Goal: Transaction & Acquisition: Purchase product/service

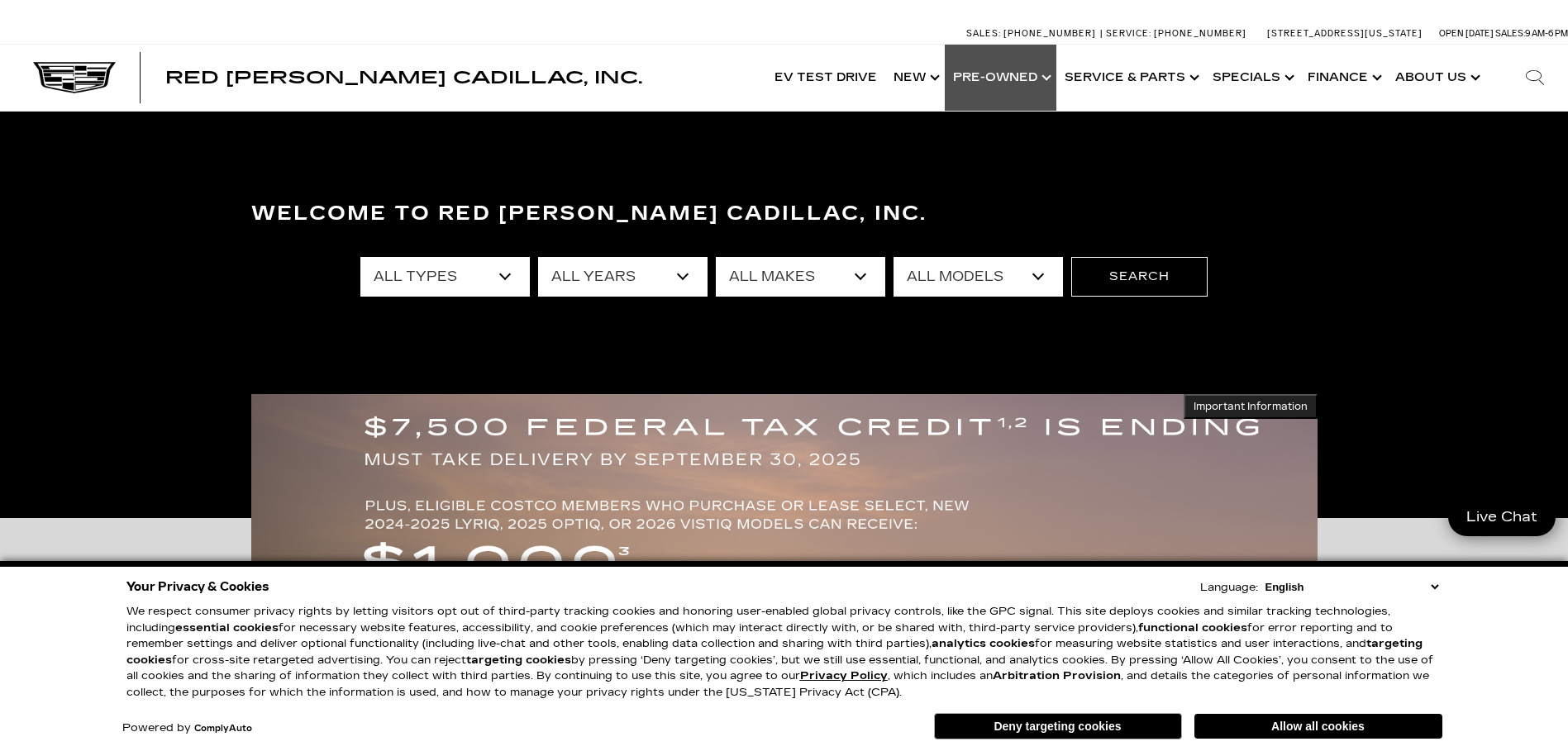
click at [1006, 79] on link "Show Pre-Owned" at bounding box center [1000, 78] width 112 height 66
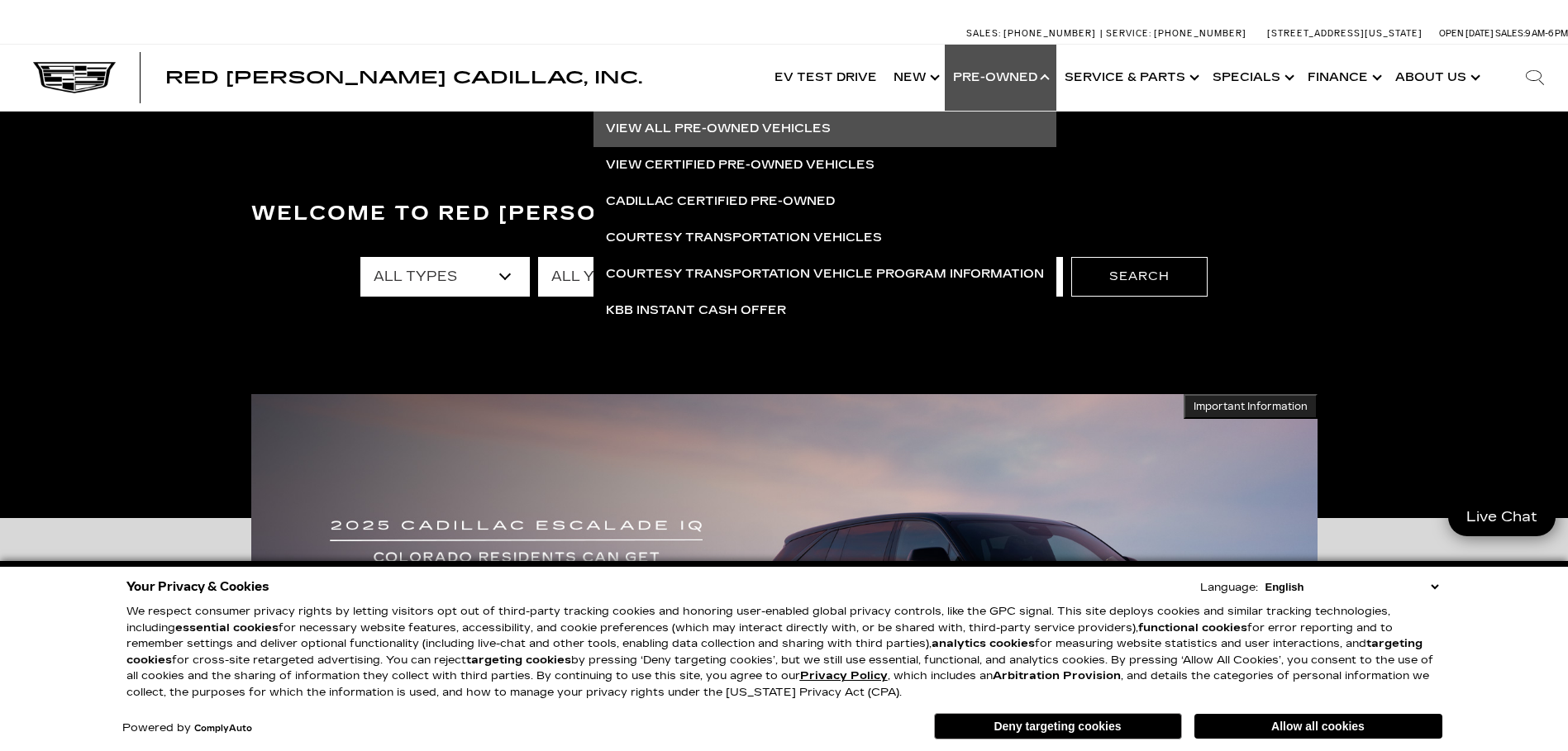
click at [786, 121] on link "View All Pre-Owned Vehicles" at bounding box center [824, 129] width 463 height 36
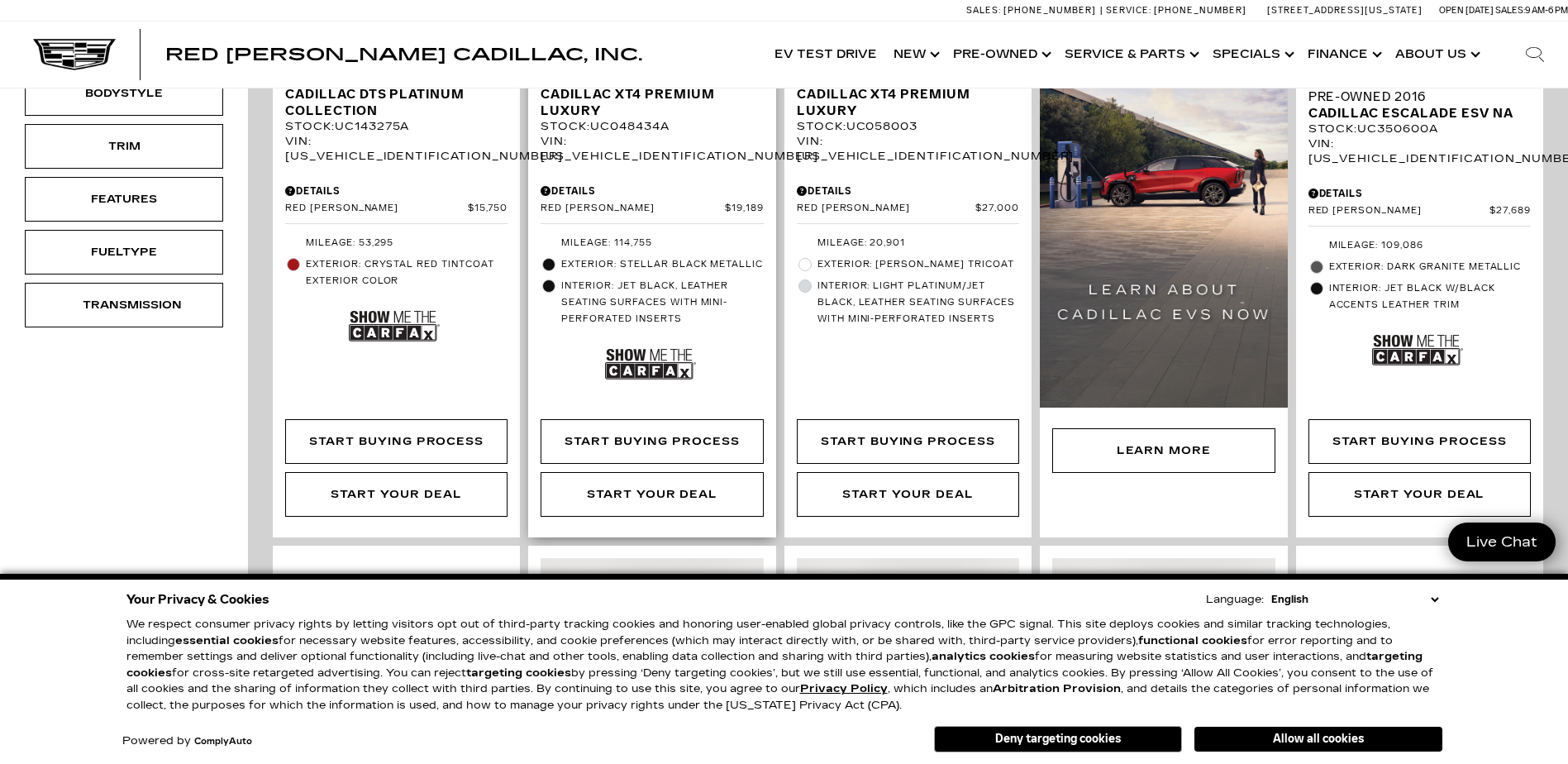
scroll to position [414, 0]
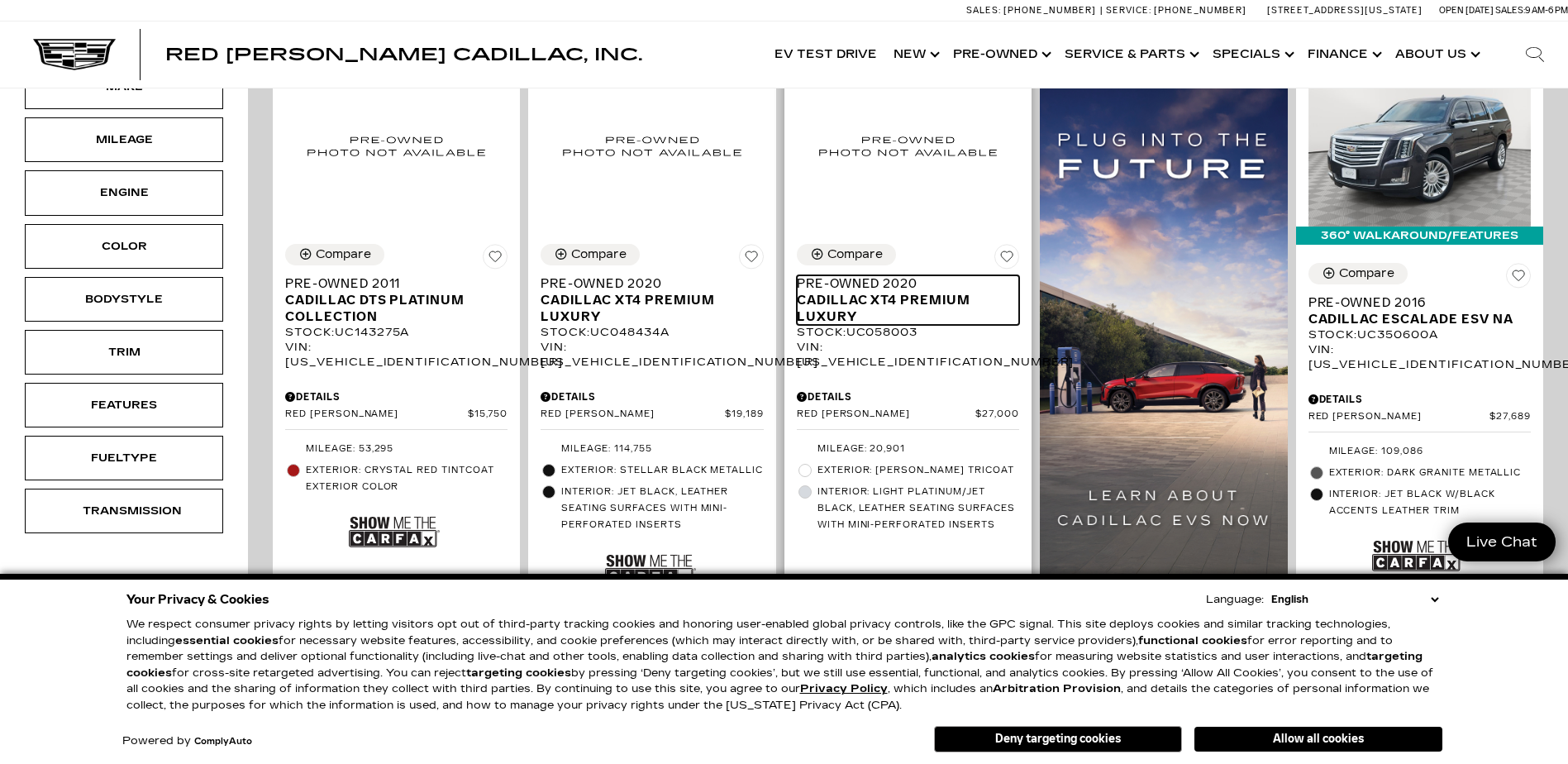
click at [912, 292] on span "Cadillac XT4 Premium Luxury" at bounding box center [902, 308] width 210 height 33
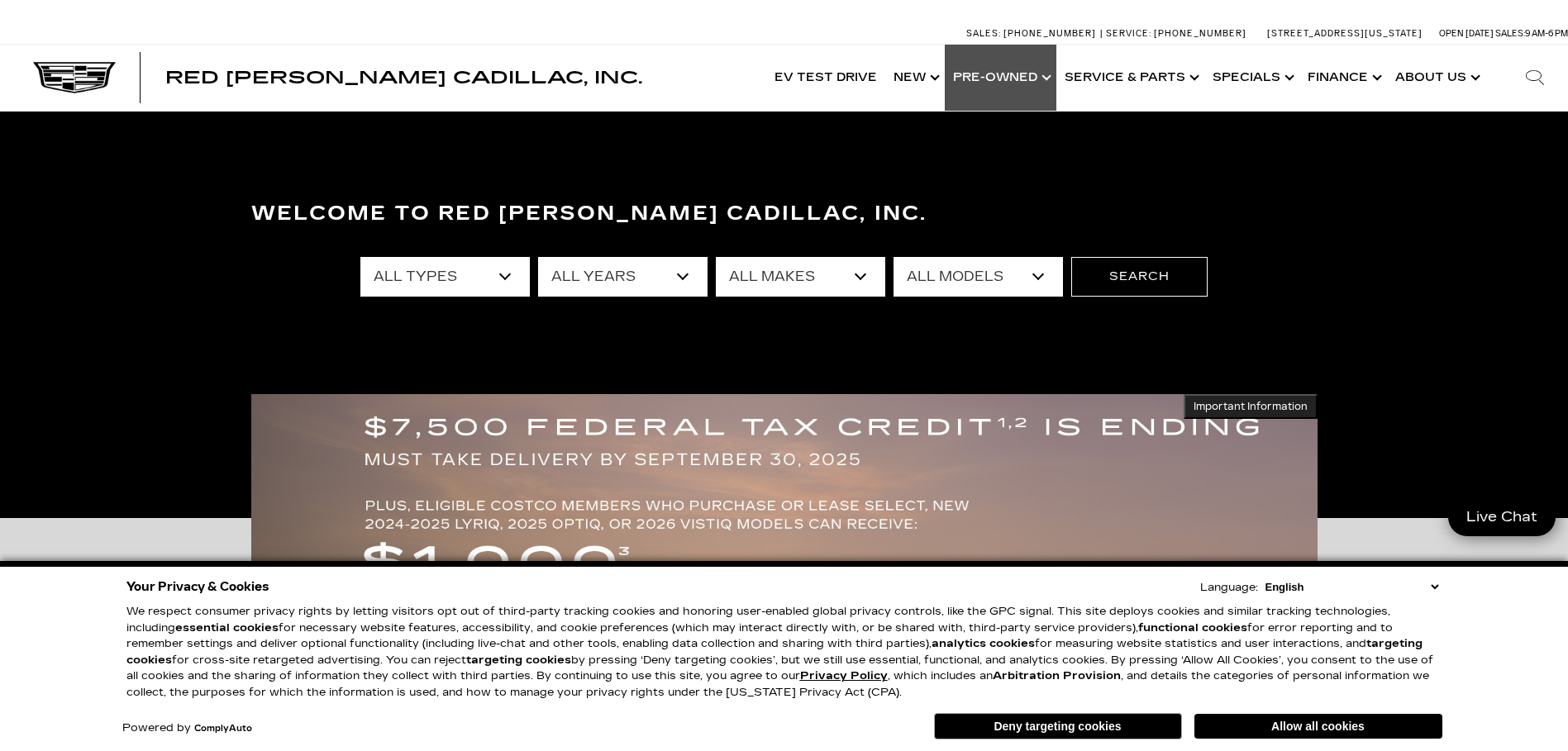
click at [992, 75] on link "Show Pre-Owned" at bounding box center [1000, 78] width 112 height 66
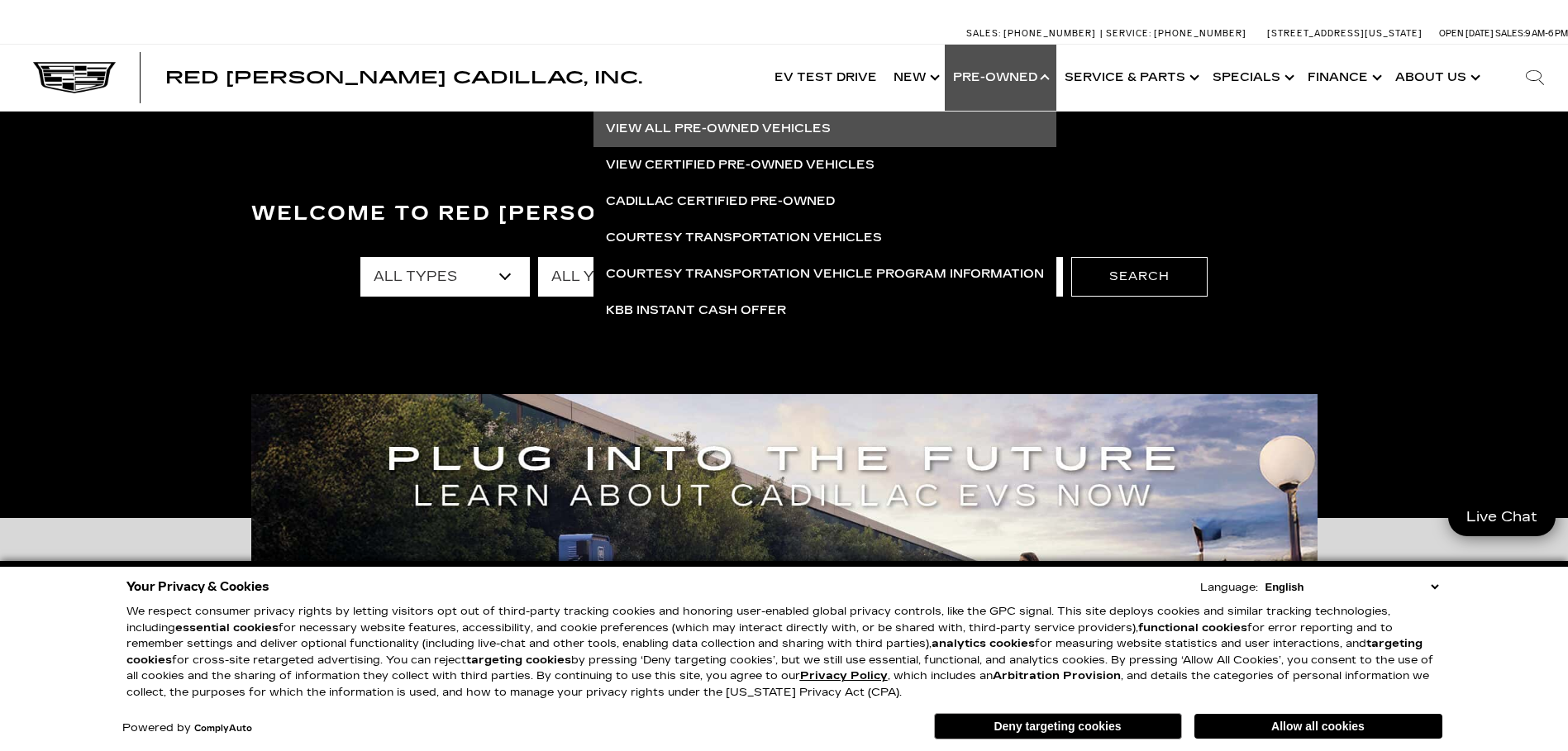
click at [743, 123] on link "View All Pre-Owned Vehicles" at bounding box center [824, 129] width 463 height 36
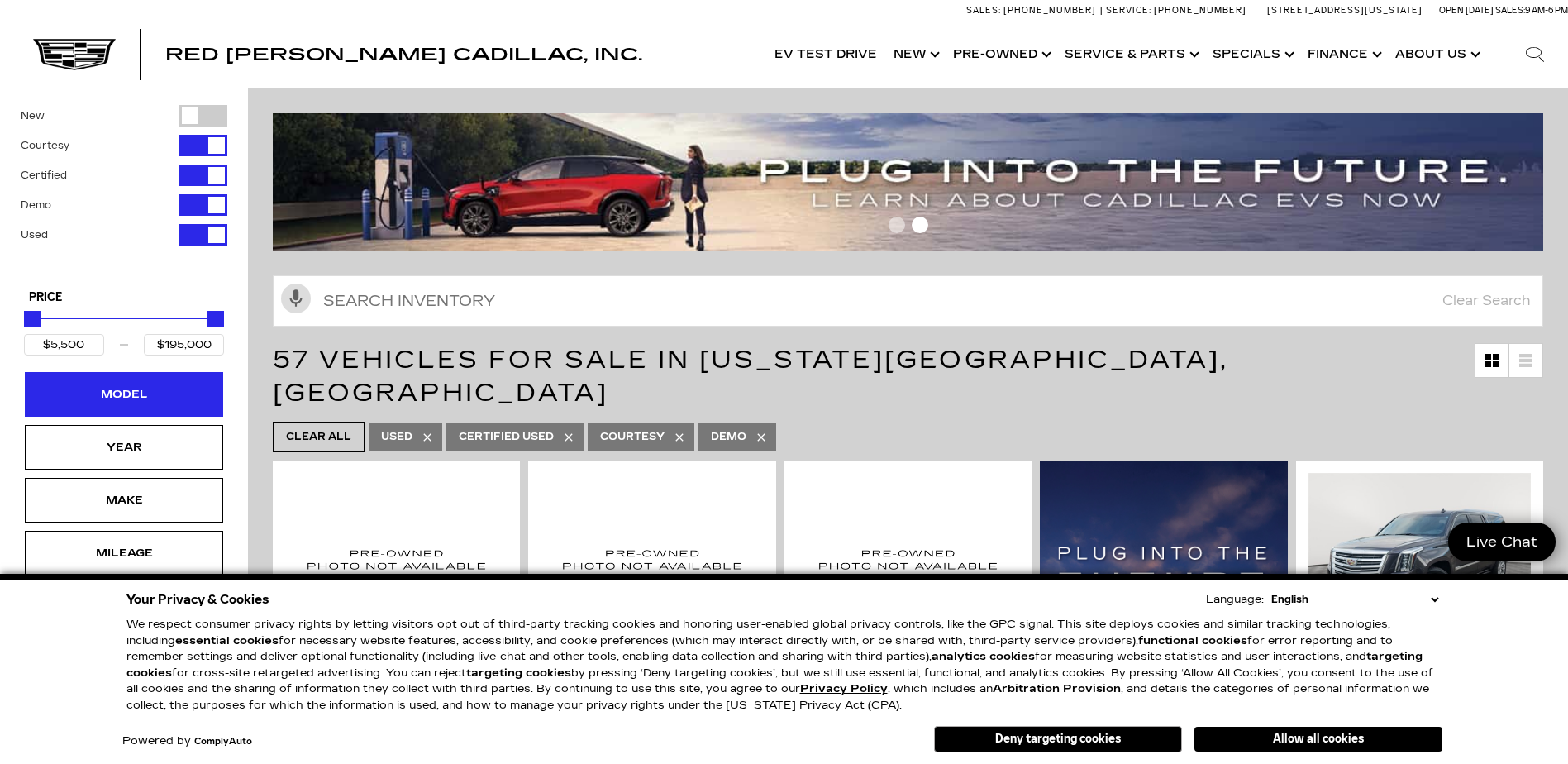
click at [136, 387] on div "Model" at bounding box center [123, 394] width 82 height 18
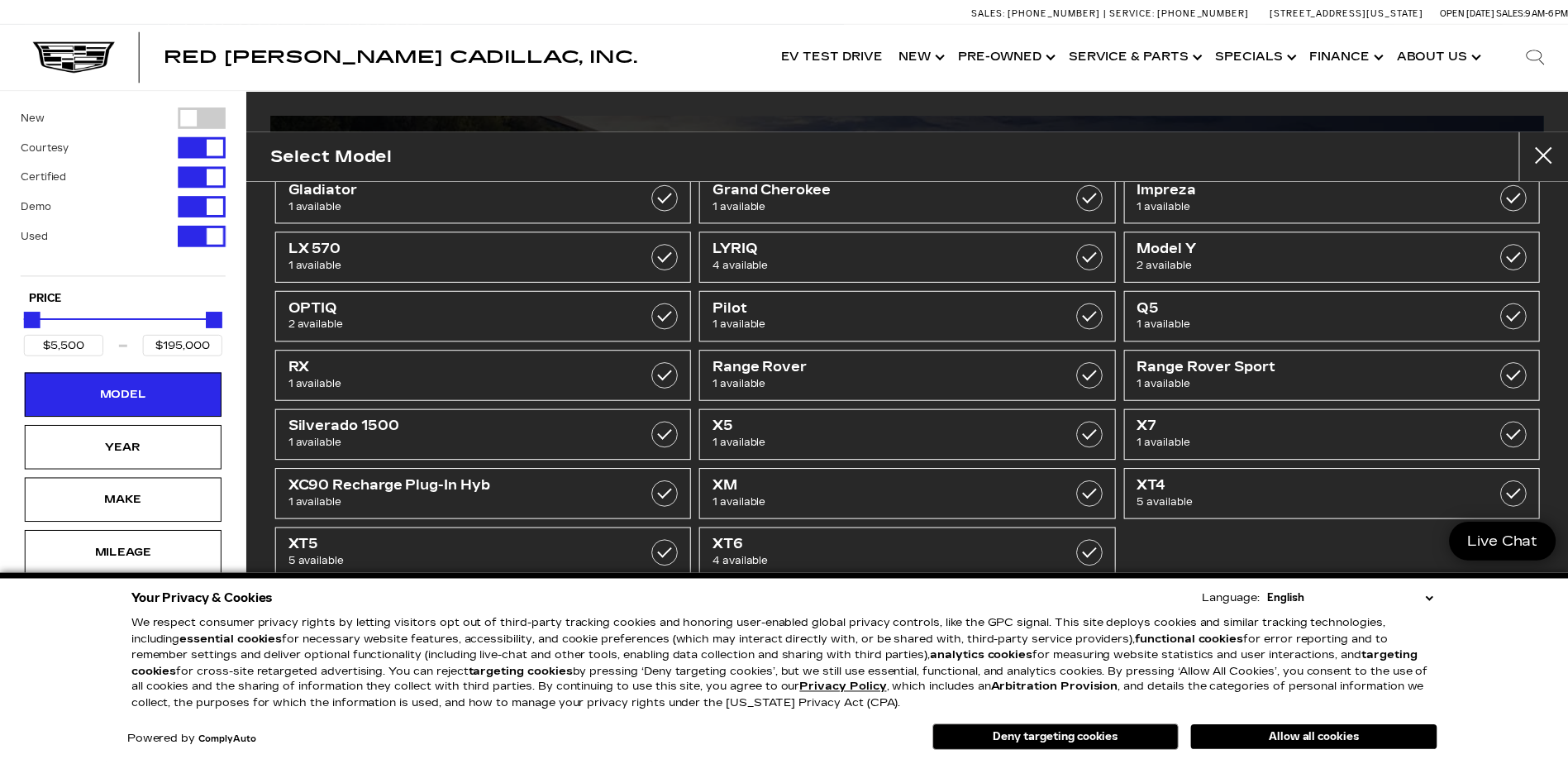
scroll to position [336, 0]
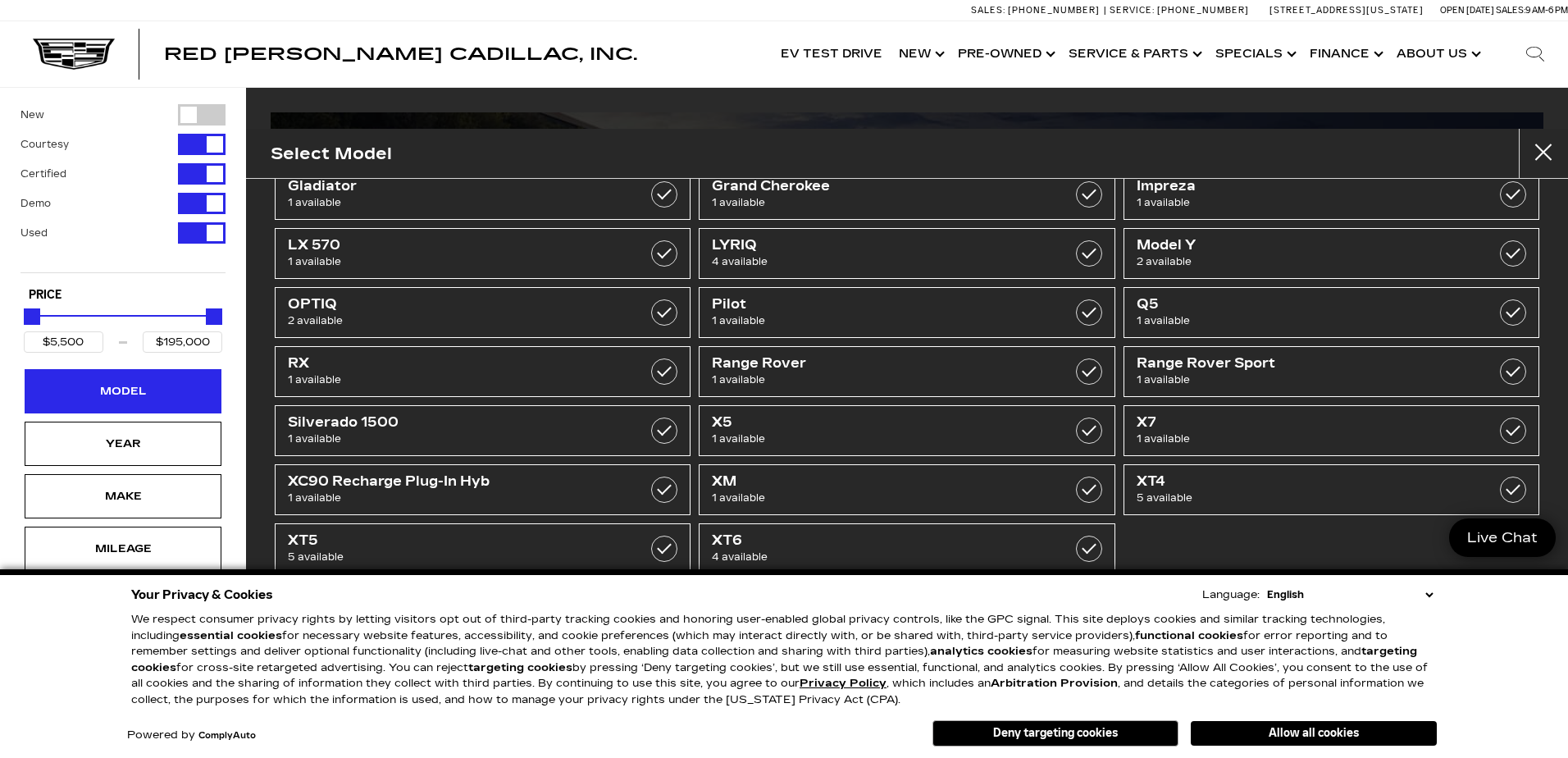
click at [120, 390] on div "Model" at bounding box center [122, 391] width 82 height 18
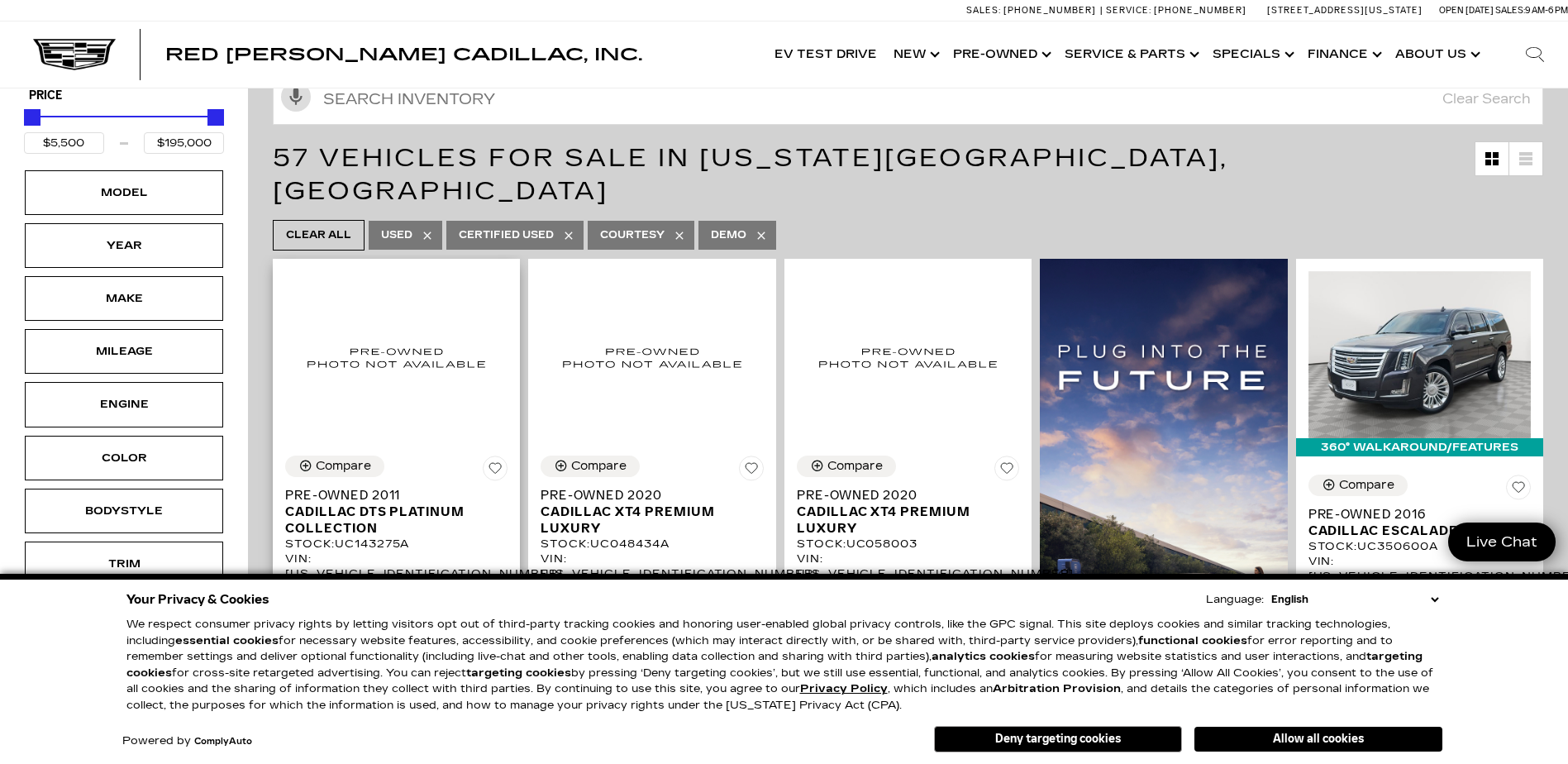
scroll to position [0, 0]
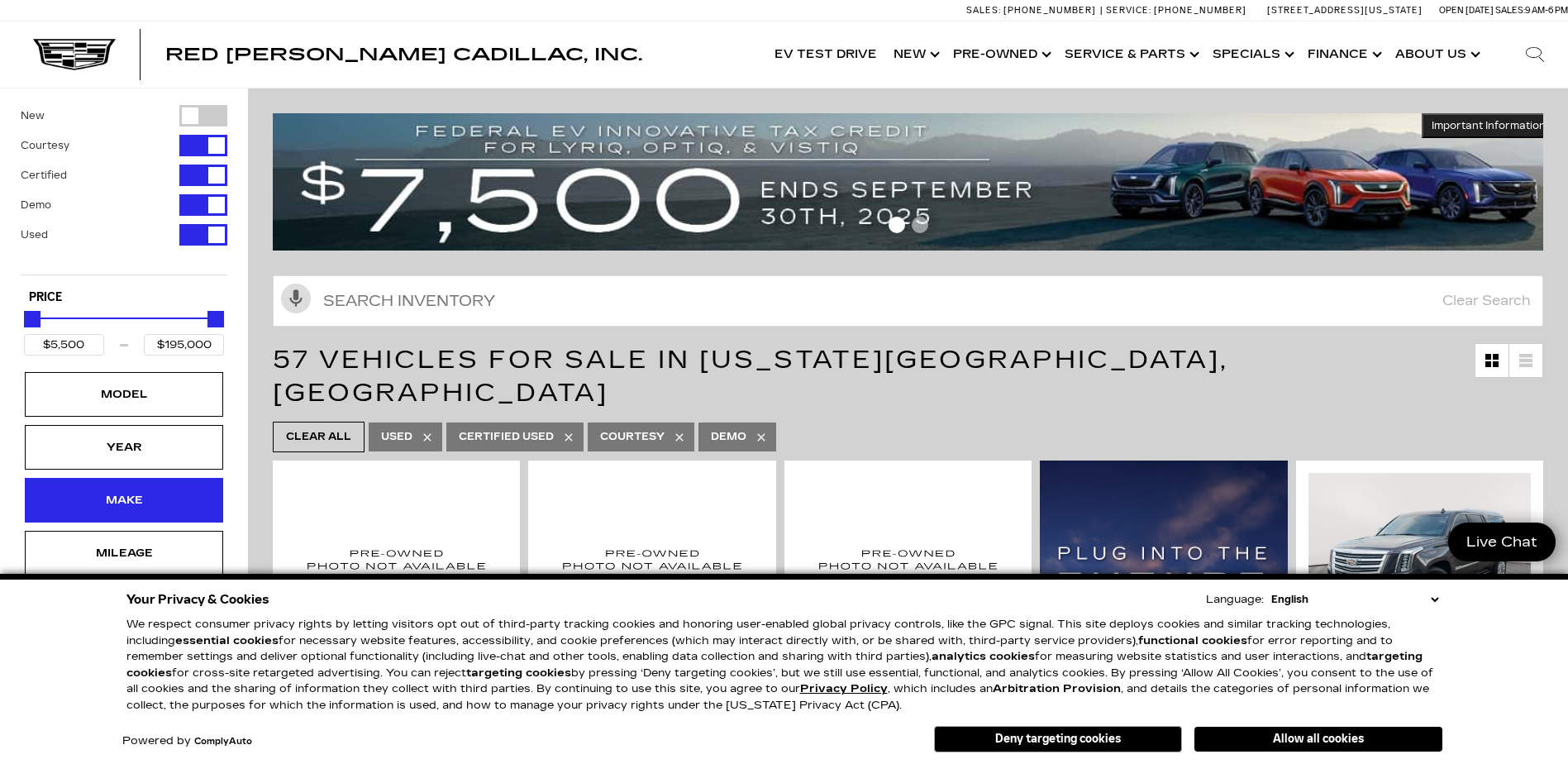
click at [133, 495] on div "Make" at bounding box center [123, 500] width 82 height 18
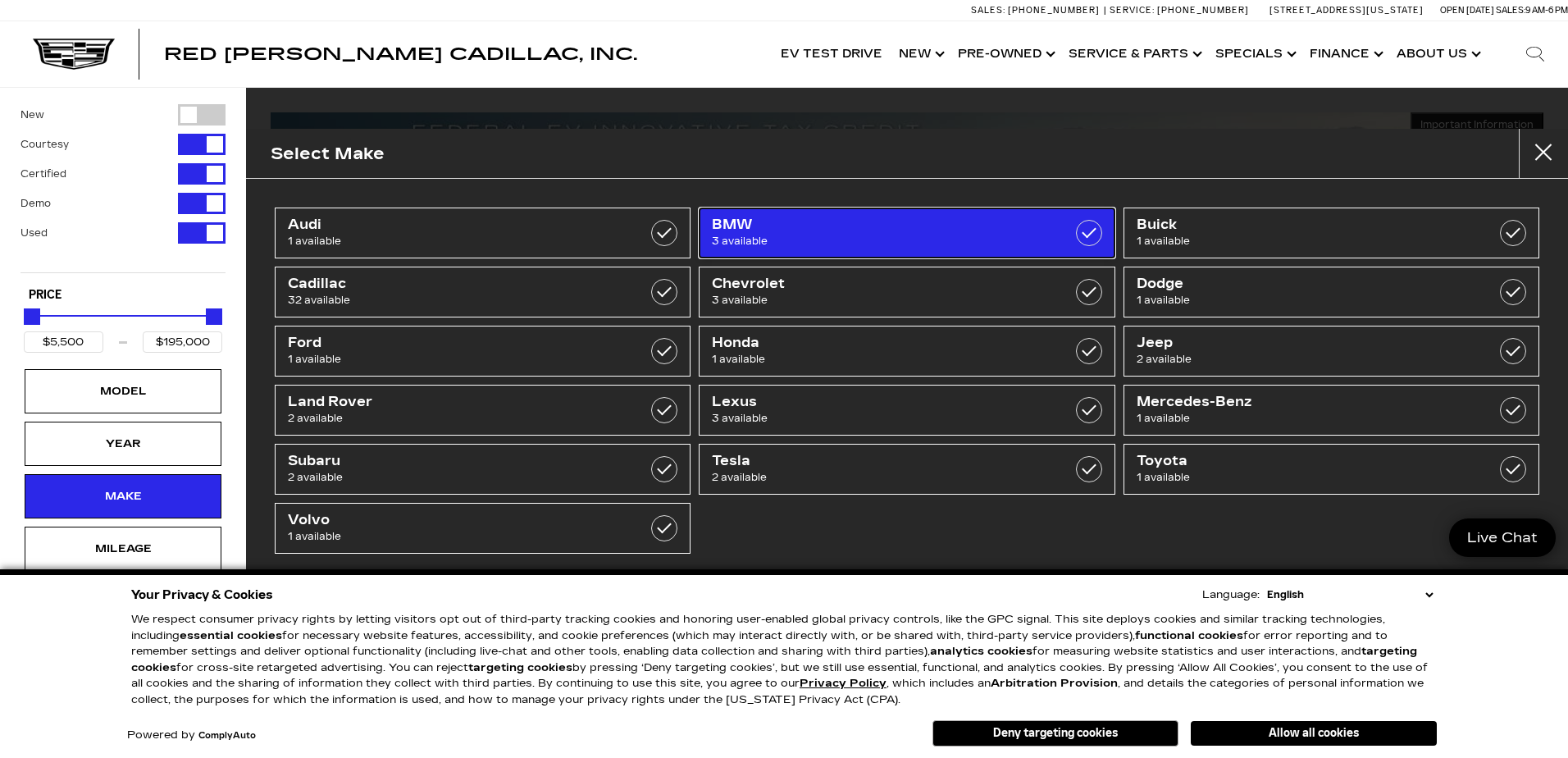
click at [1092, 227] on label at bounding box center [1089, 233] width 26 height 26
type input "$32,500"
type input "$85,639"
checkbox input "true"
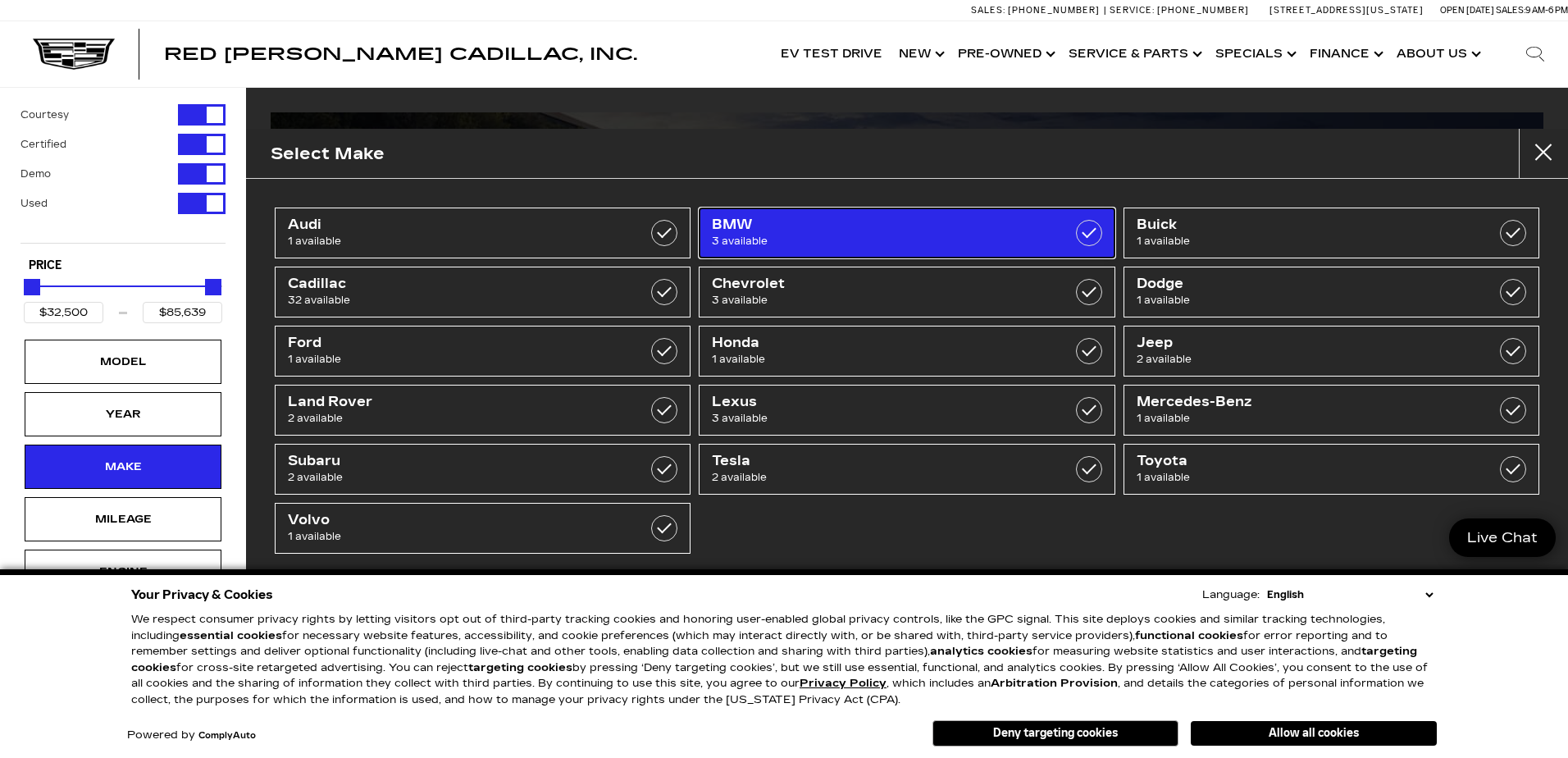
click at [742, 230] on span "BMW" at bounding box center [877, 224] width 331 height 16
type input "$5,500"
type input "$195,000"
checkbox input "false"
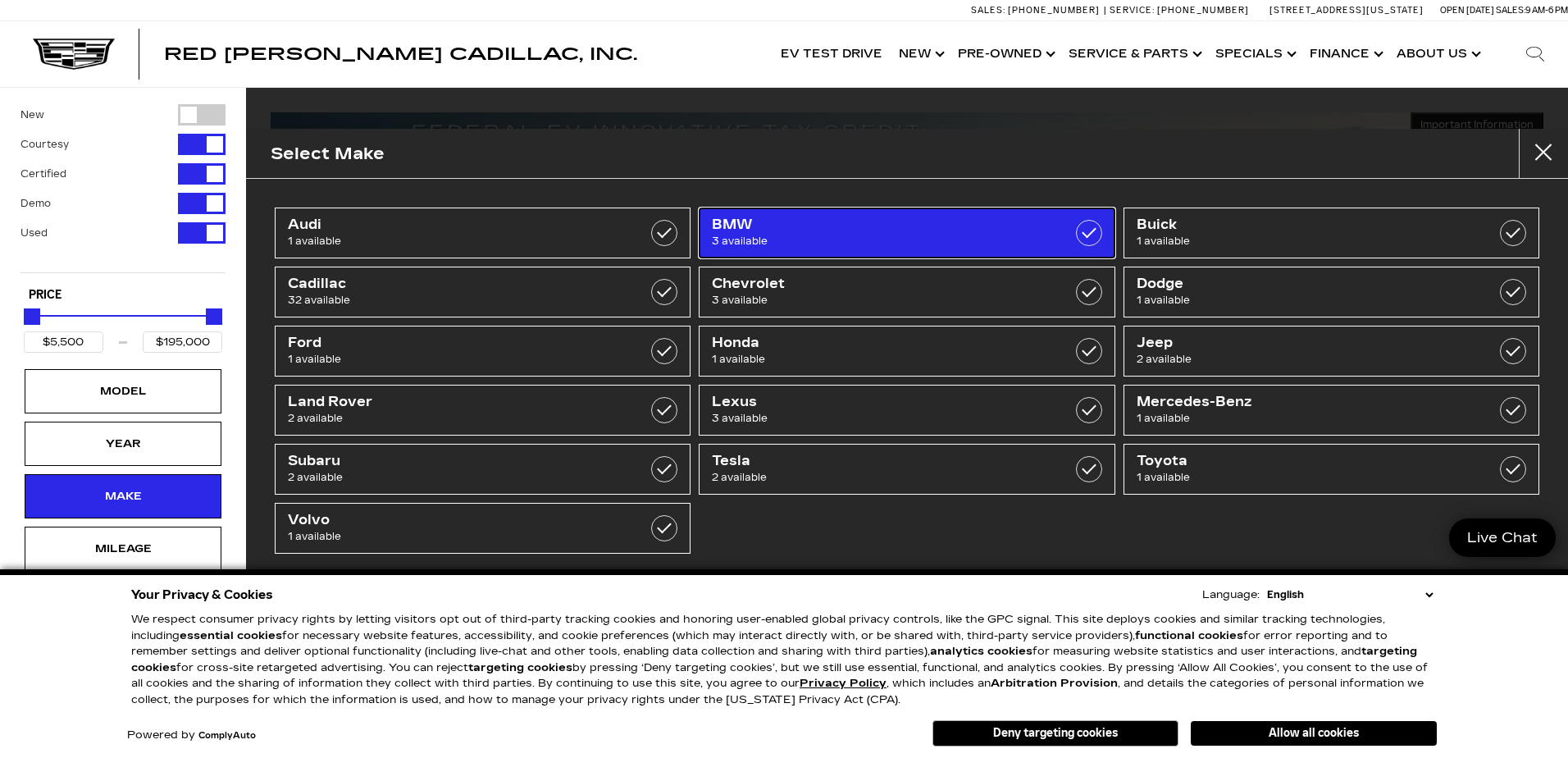
click at [742, 230] on span "BMW" at bounding box center [877, 224] width 331 height 16
type input "$32,500"
type input "$85,639"
checkbox input "true"
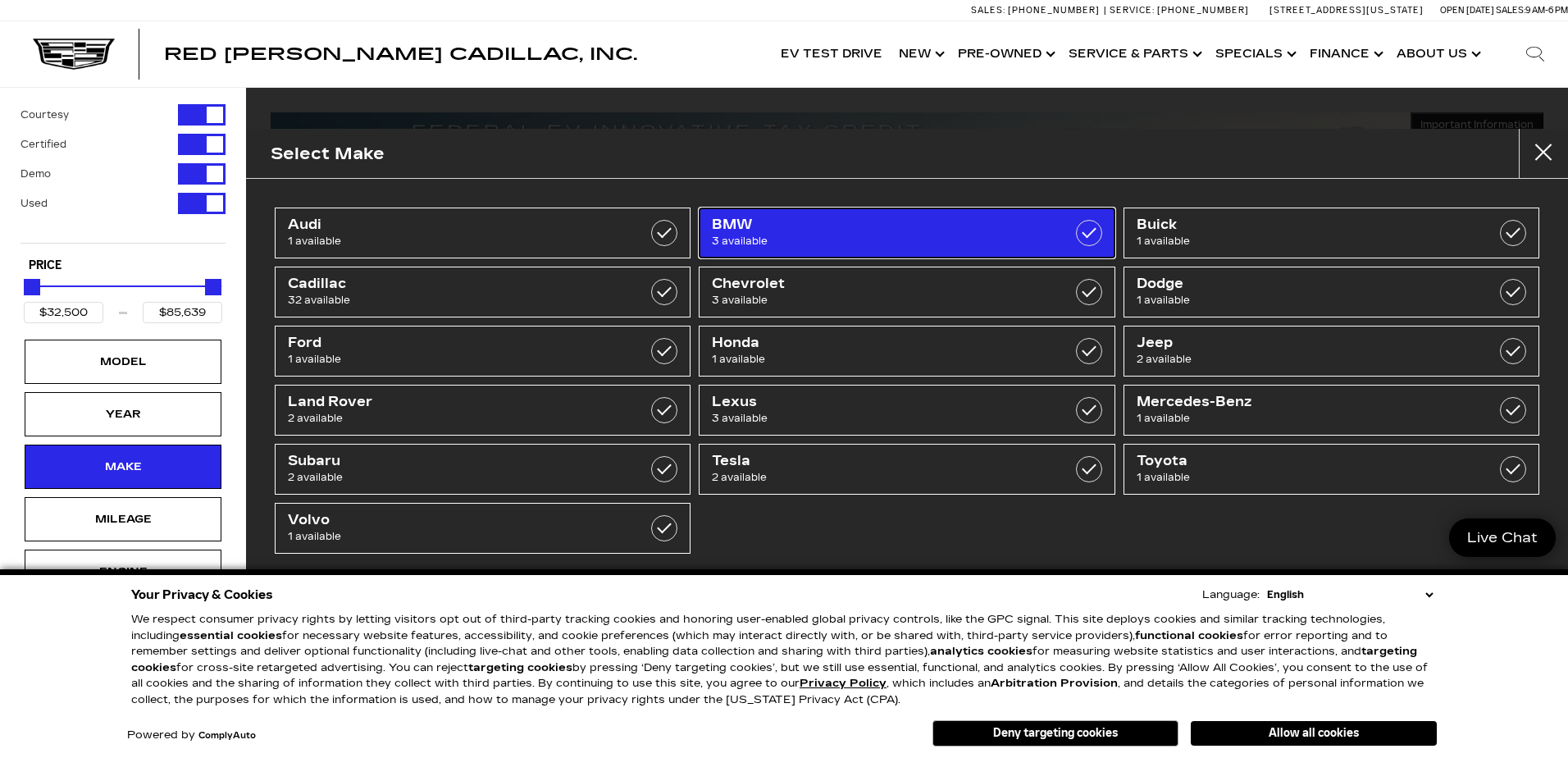
click at [742, 230] on span "BMW" at bounding box center [877, 224] width 331 height 16
type input "$5,500"
type input "$195,000"
checkbox input "false"
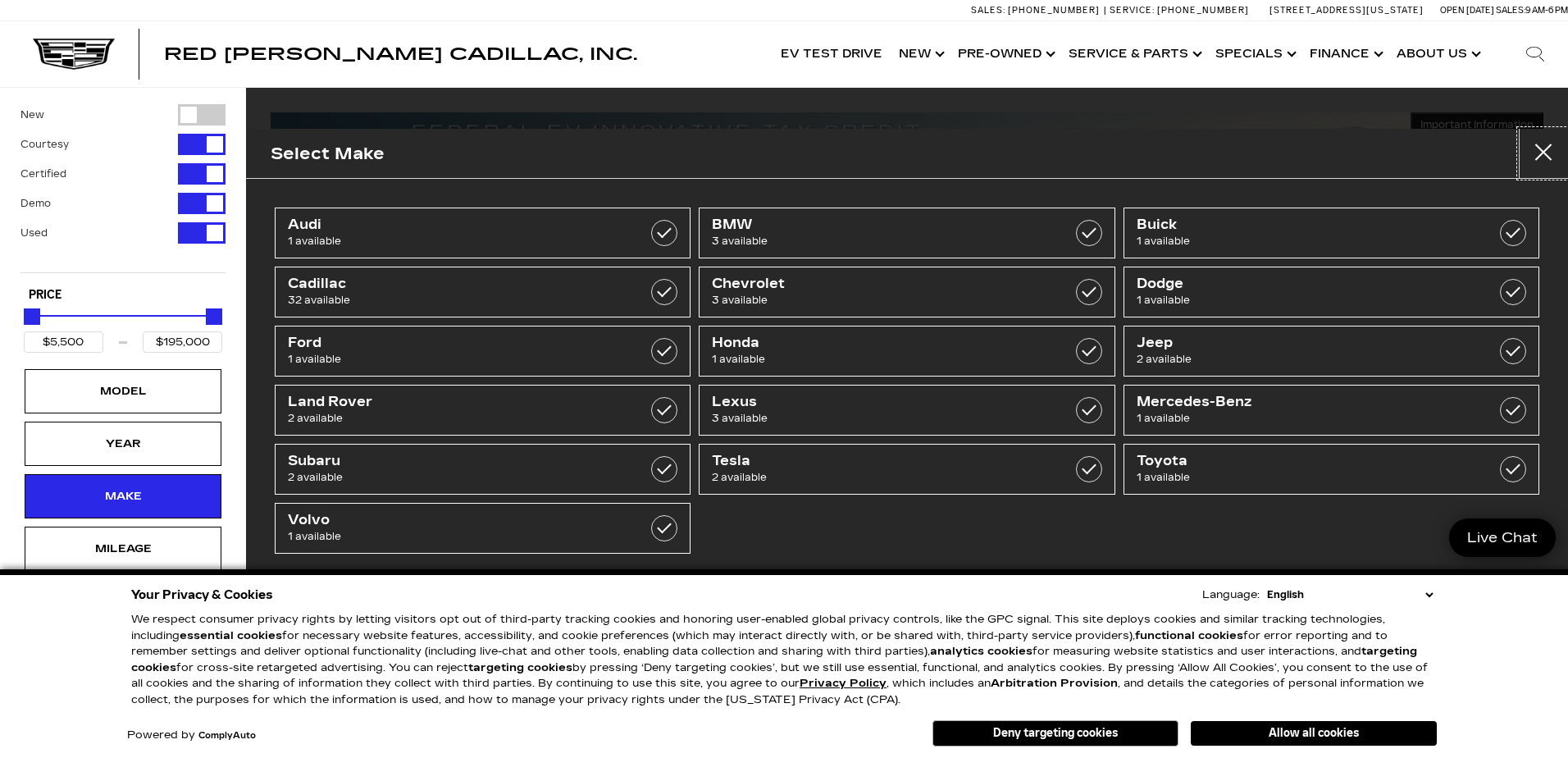
click at [1552, 145] on button "Close" at bounding box center [1543, 153] width 49 height 49
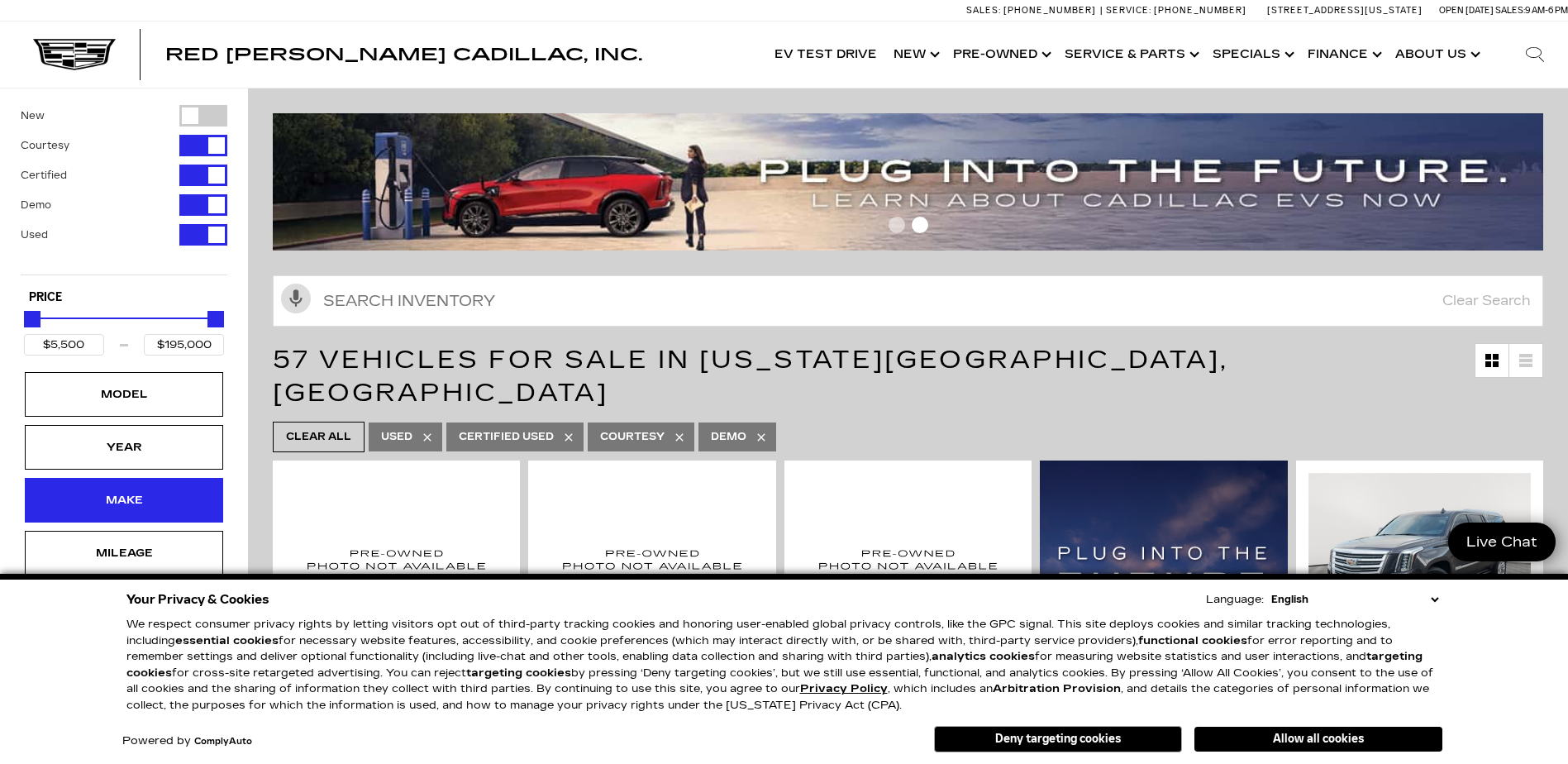
click at [129, 503] on div "Make" at bounding box center [123, 500] width 82 height 18
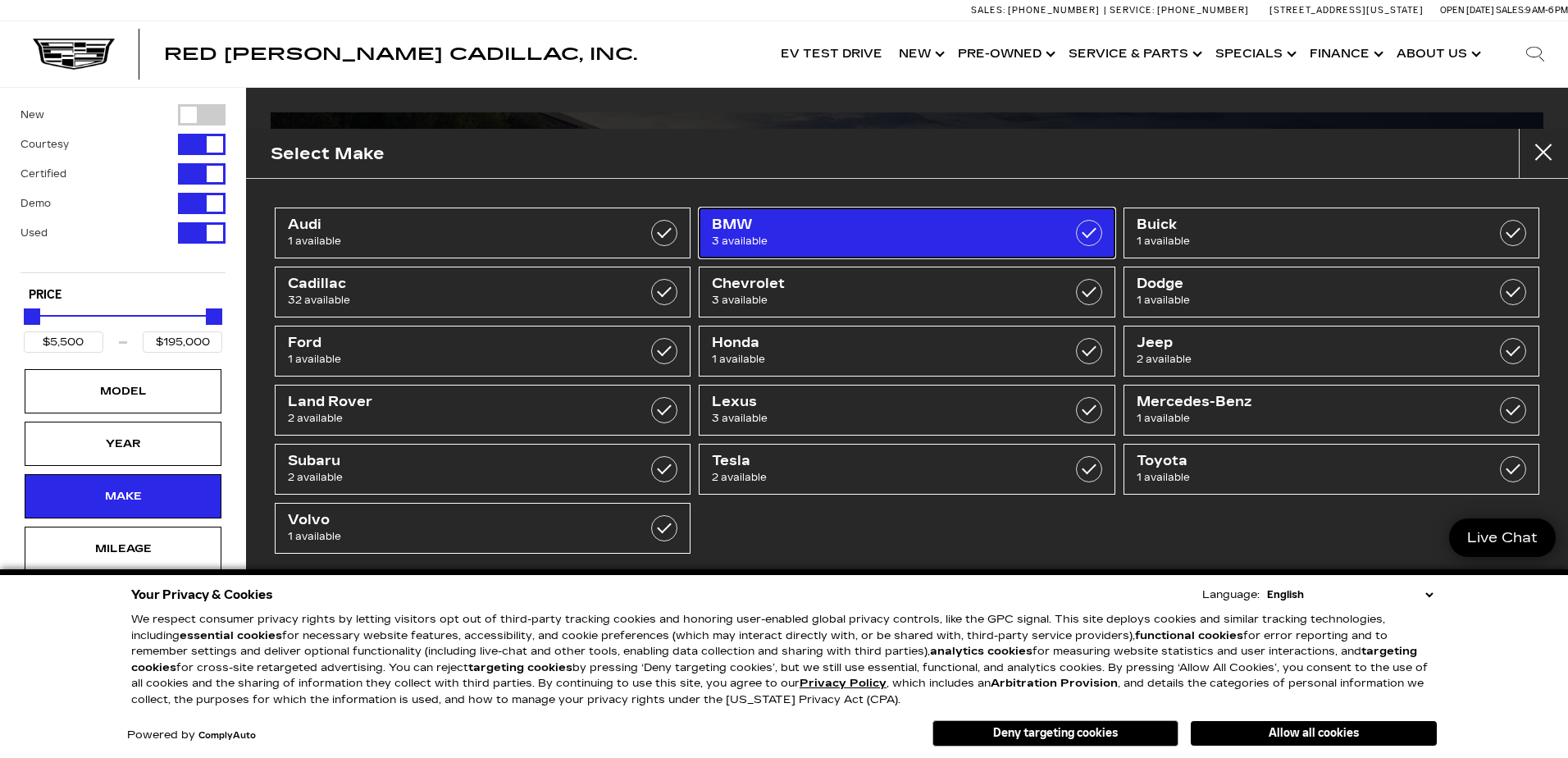
click at [1095, 236] on label at bounding box center [1089, 233] width 26 height 26
type input "$32,500"
type input "$85,639"
checkbox input "true"
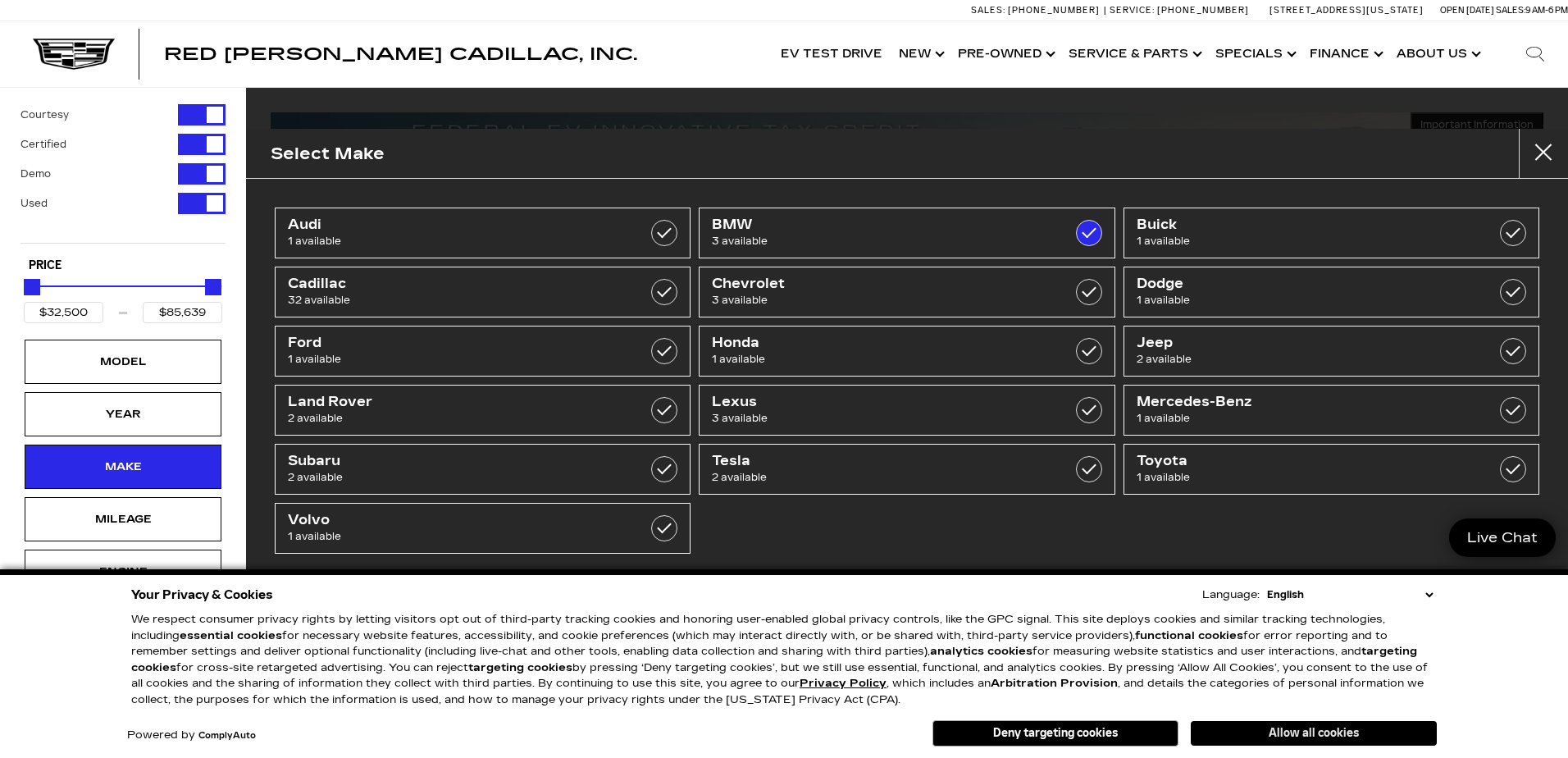
click at [1287, 728] on button "Allow all cookies" at bounding box center [1314, 734] width 246 height 24
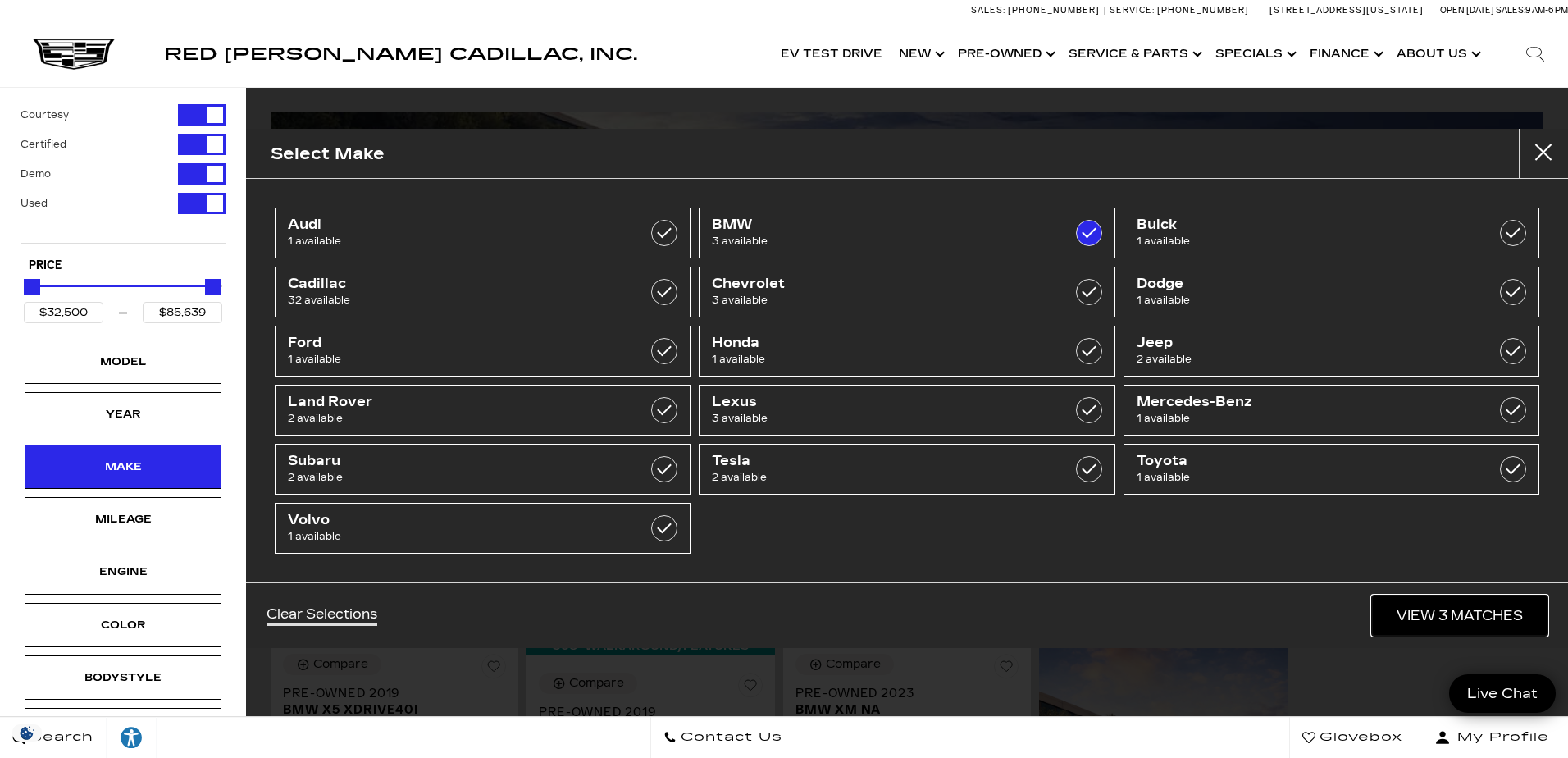
click at [1464, 616] on link "View 3 Matches" at bounding box center [1459, 615] width 176 height 40
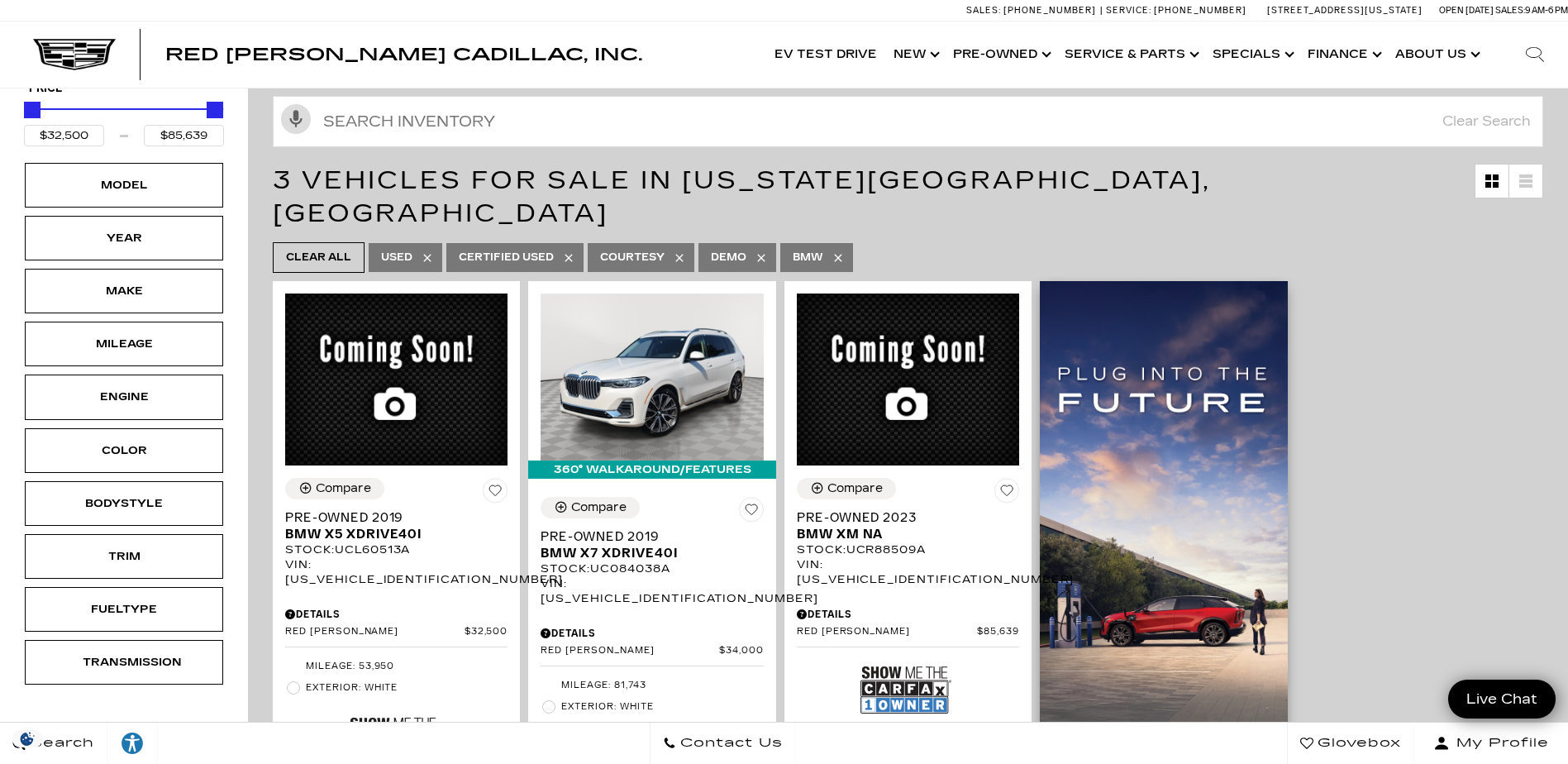
scroll to position [330, 0]
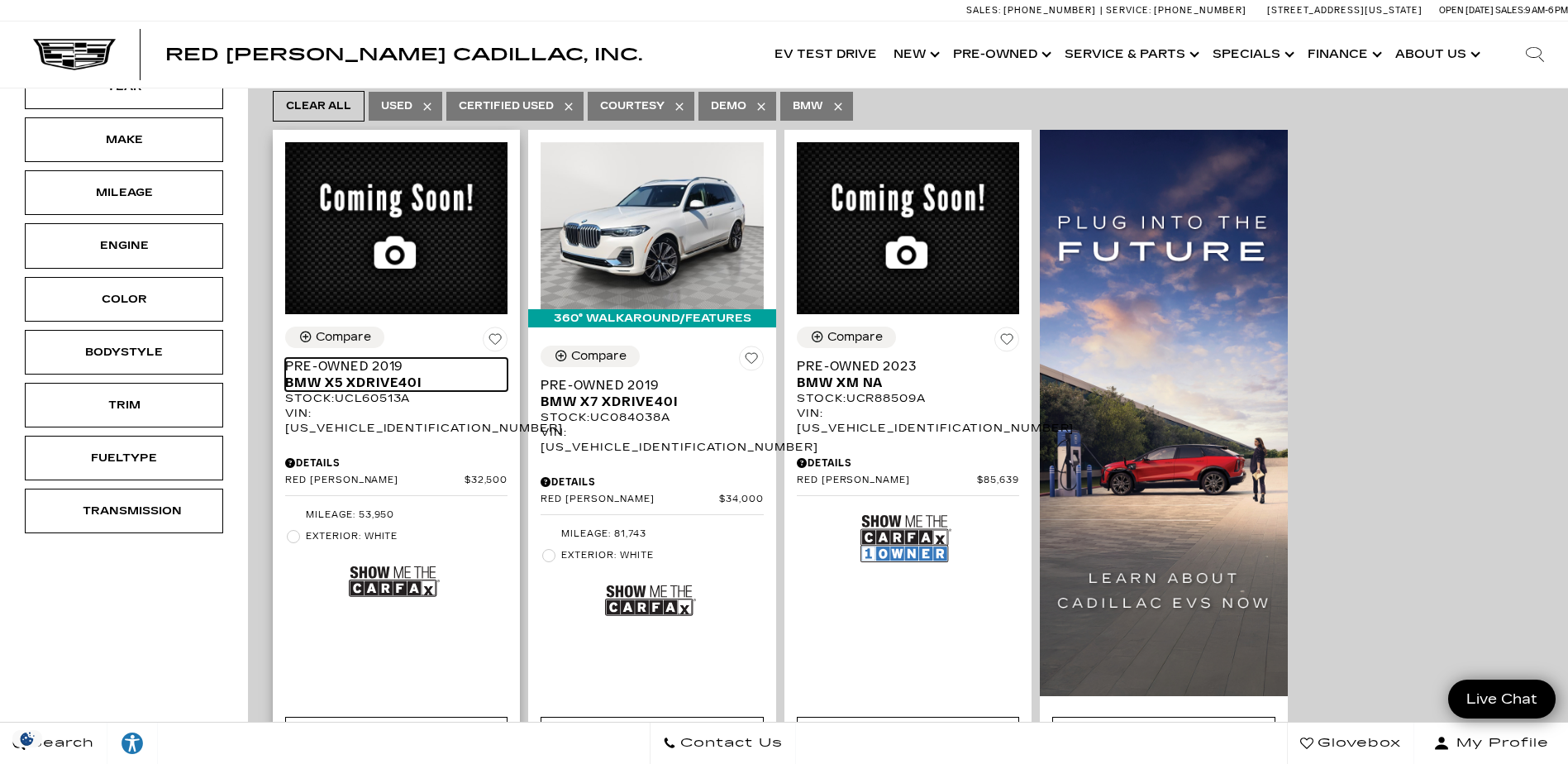
click at [341, 375] on span "BMW X5 xDrive40i" at bounding box center [390, 382] width 210 height 16
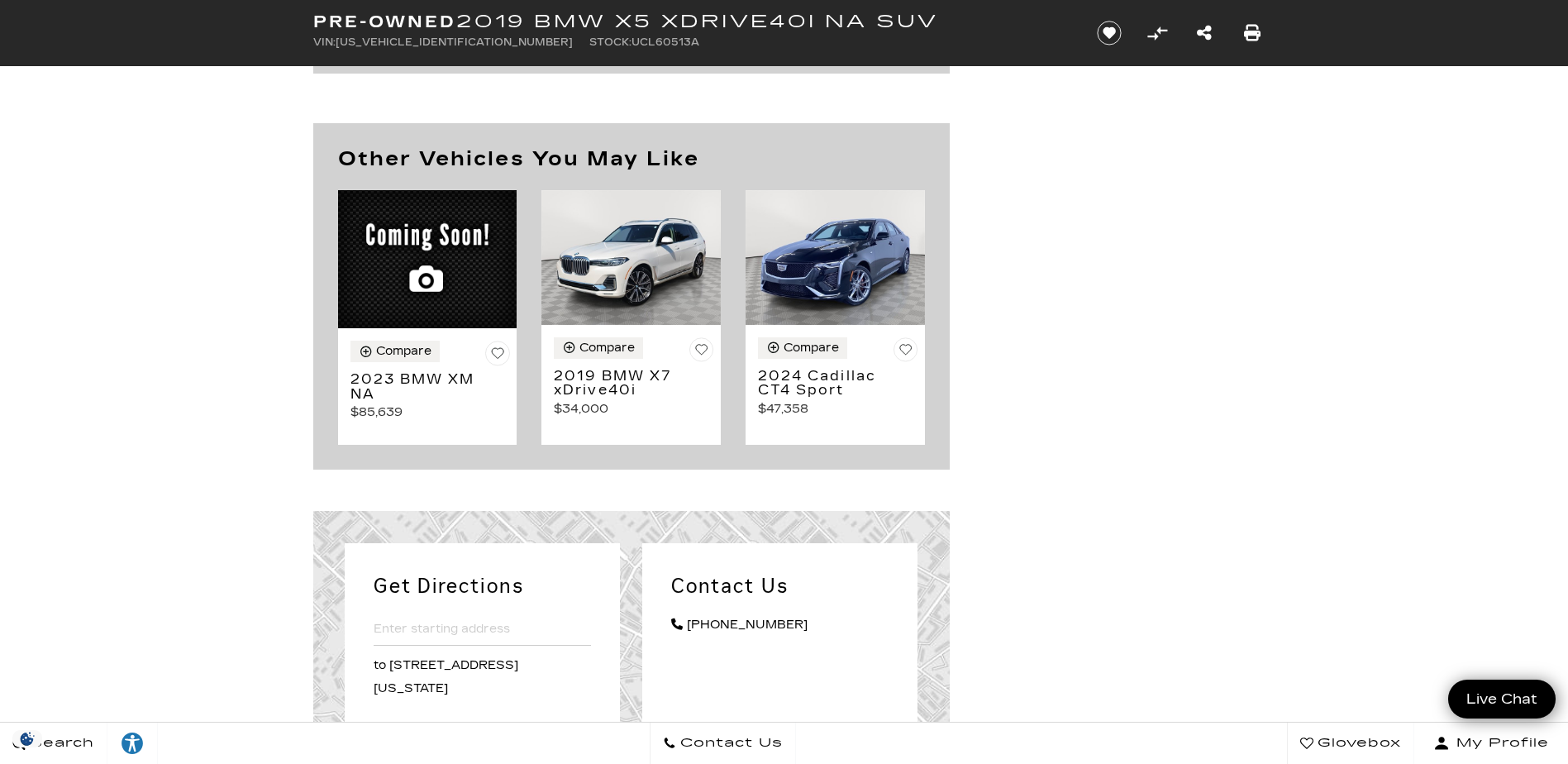
scroll to position [1488, 0]
click at [643, 255] on img at bounding box center [631, 257] width 180 height 134
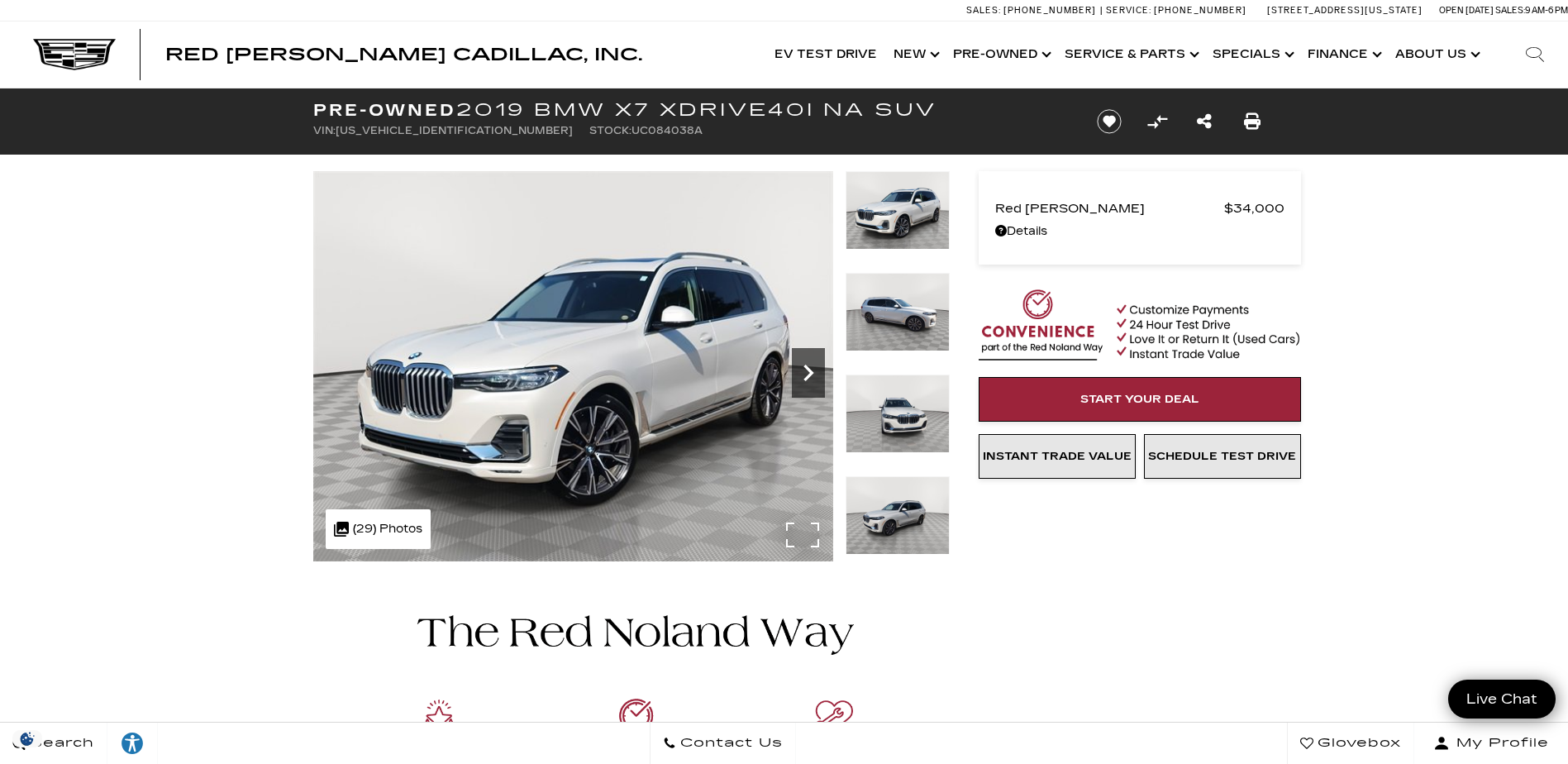
click at [811, 377] on icon "Next" at bounding box center [808, 372] width 33 height 33
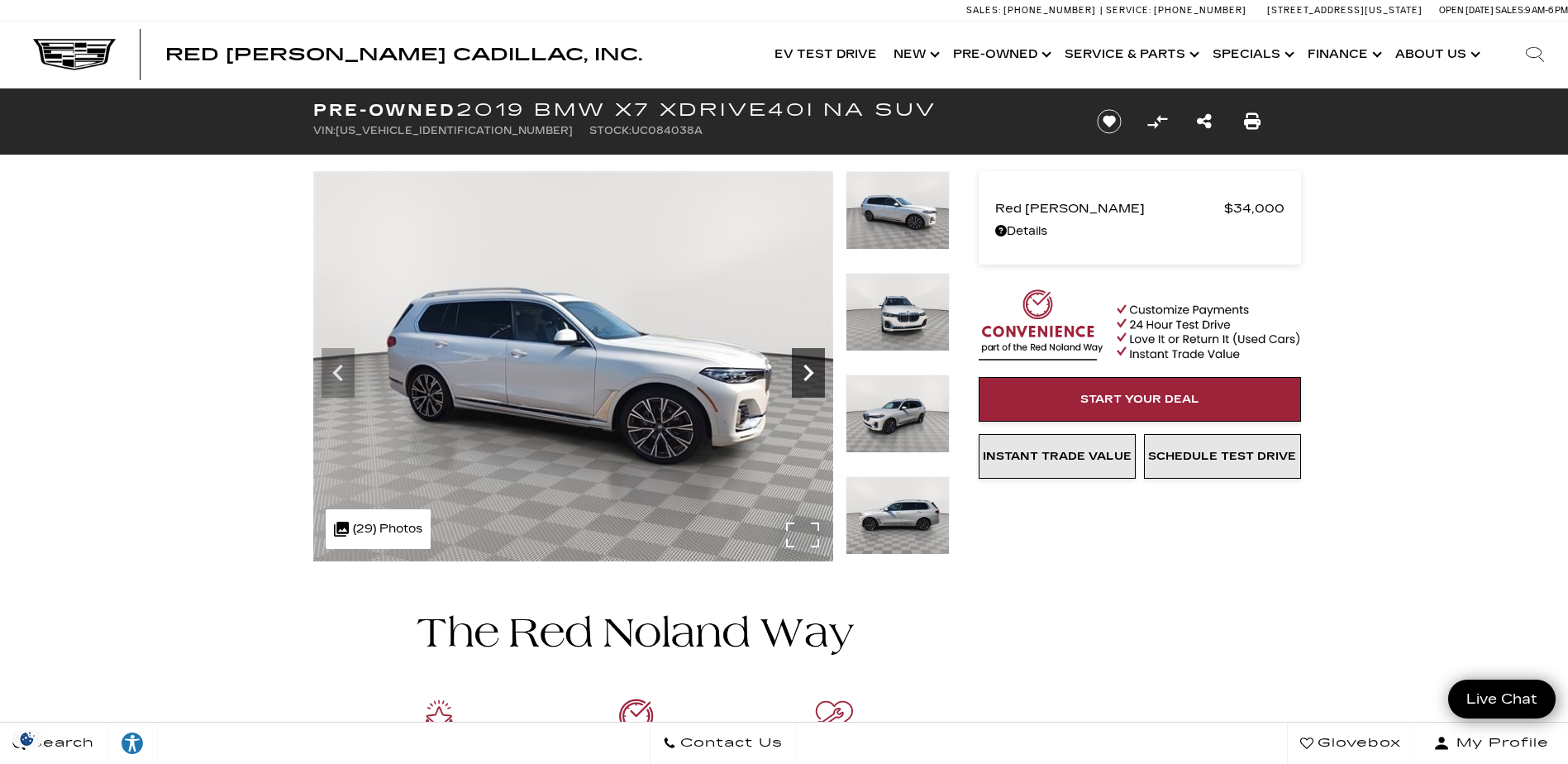
click at [823, 380] on icon "Next" at bounding box center [808, 372] width 33 height 33
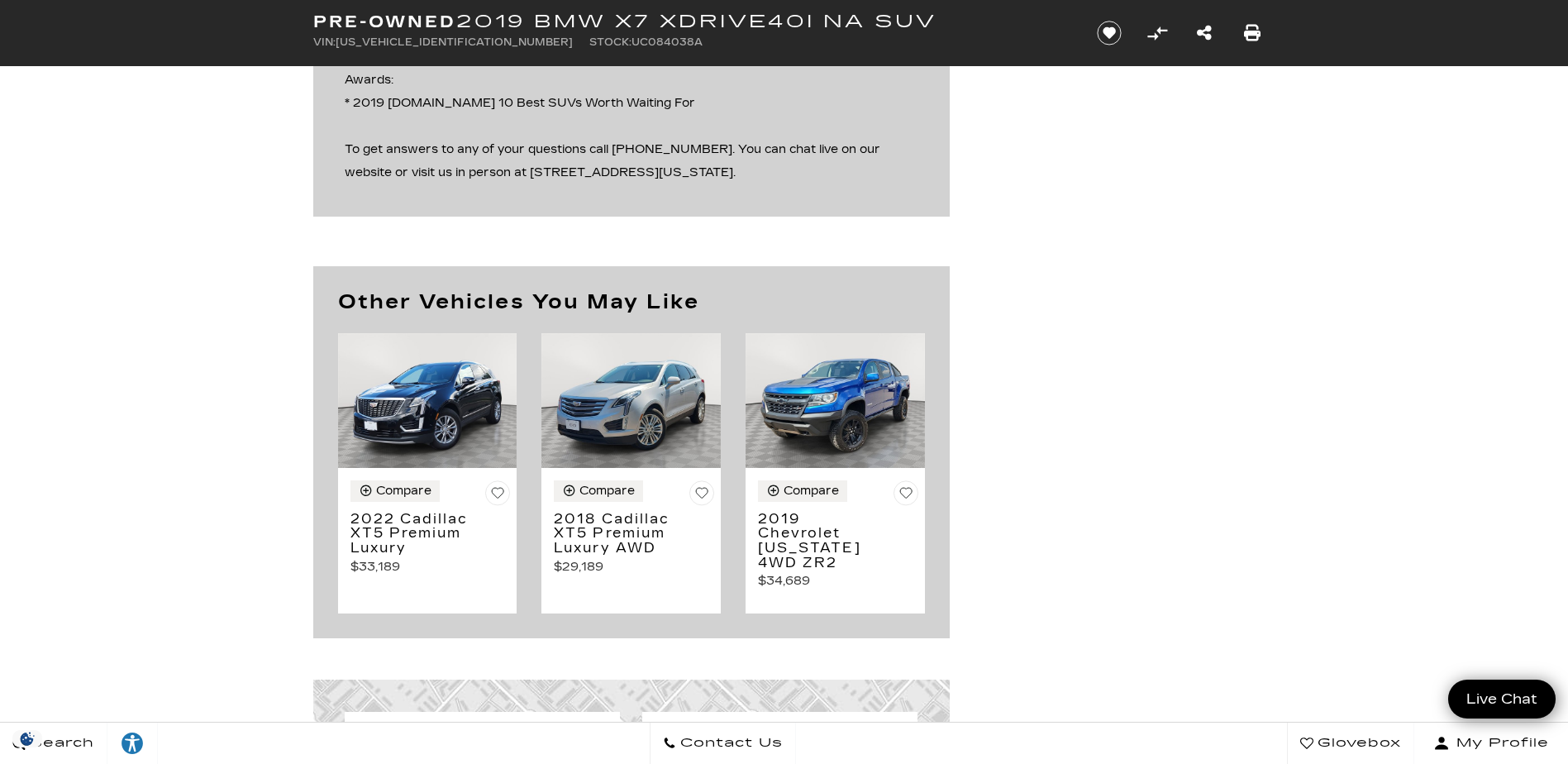
scroll to position [1488, 0]
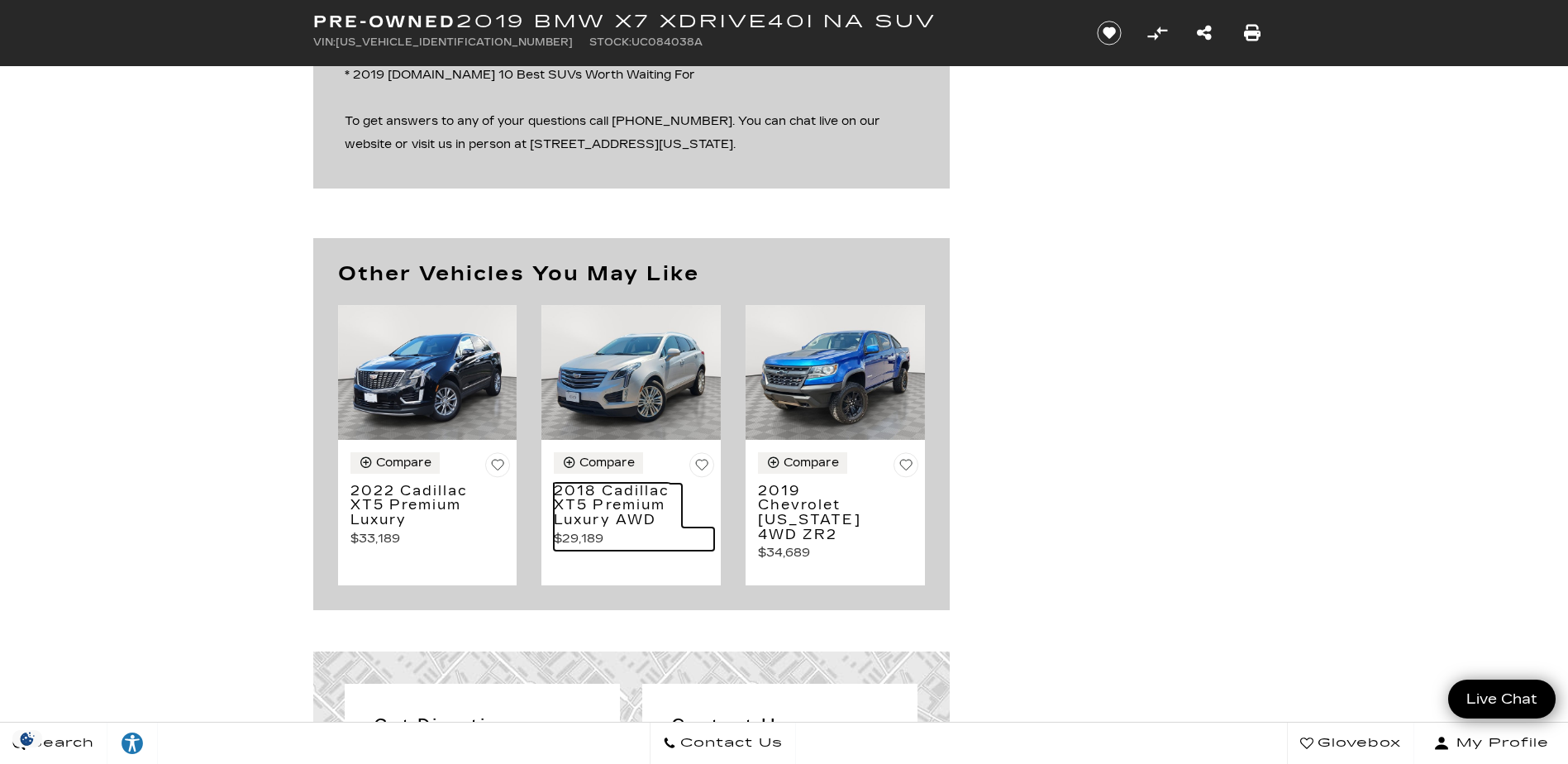
click at [601, 499] on h3 "2018 Cadillac XT5 Premium Luxury AWD" at bounding box center [617, 506] width 128 height 44
